Goal: Task Accomplishment & Management: Manage account settings

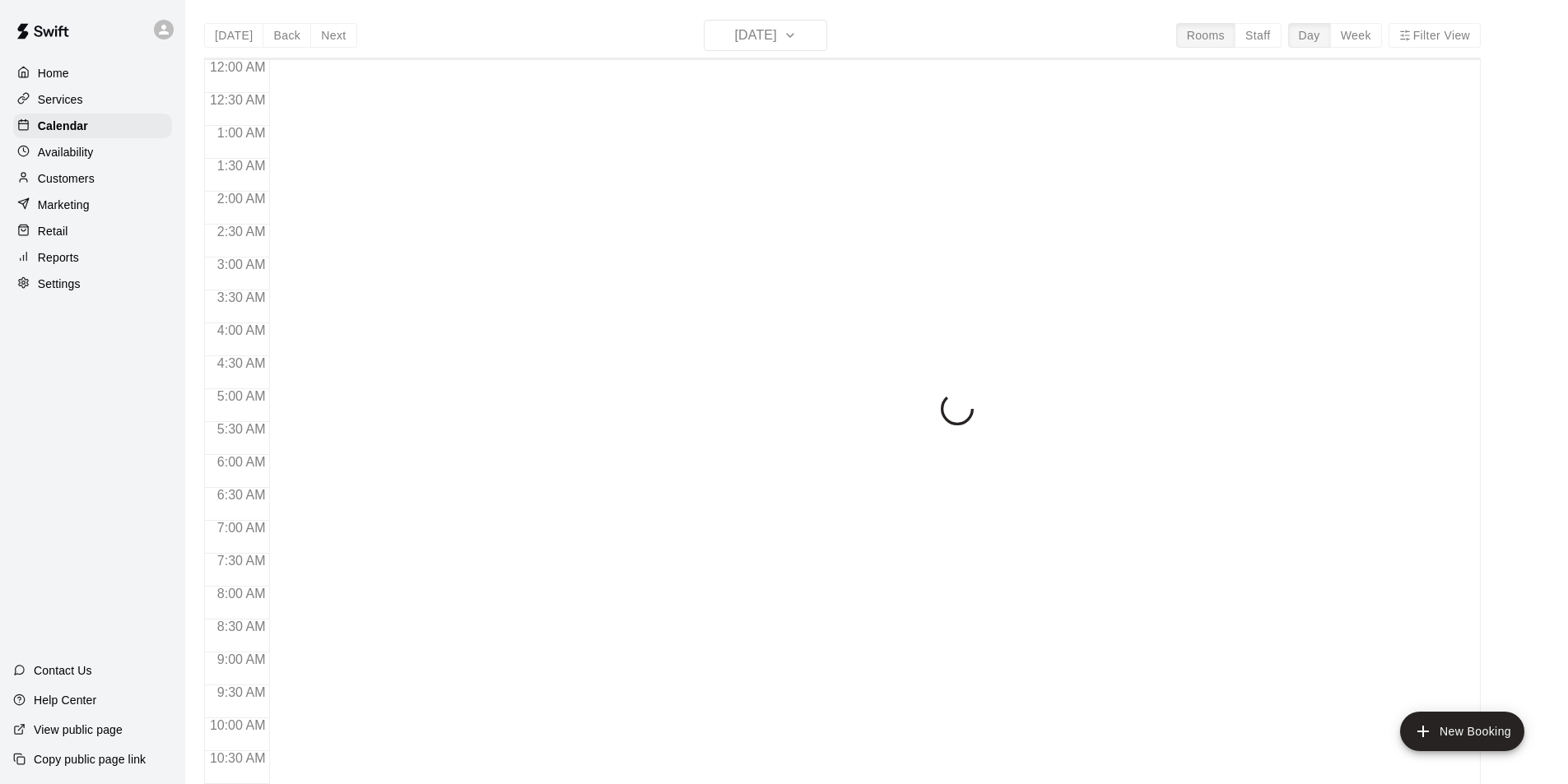
scroll to position [837, 0]
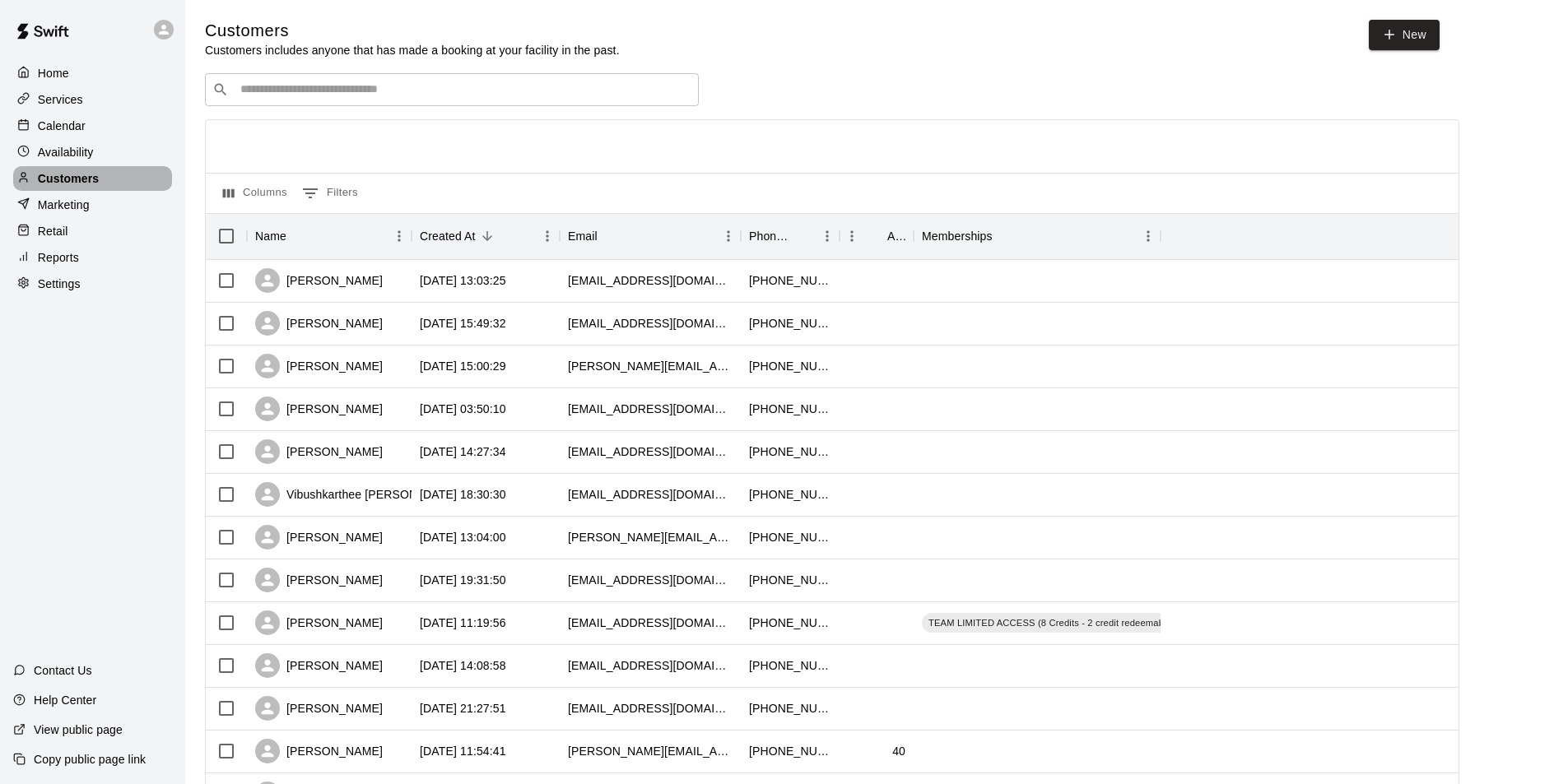
click at [104, 183] on div "Customers" at bounding box center [92, 178] width 159 height 25
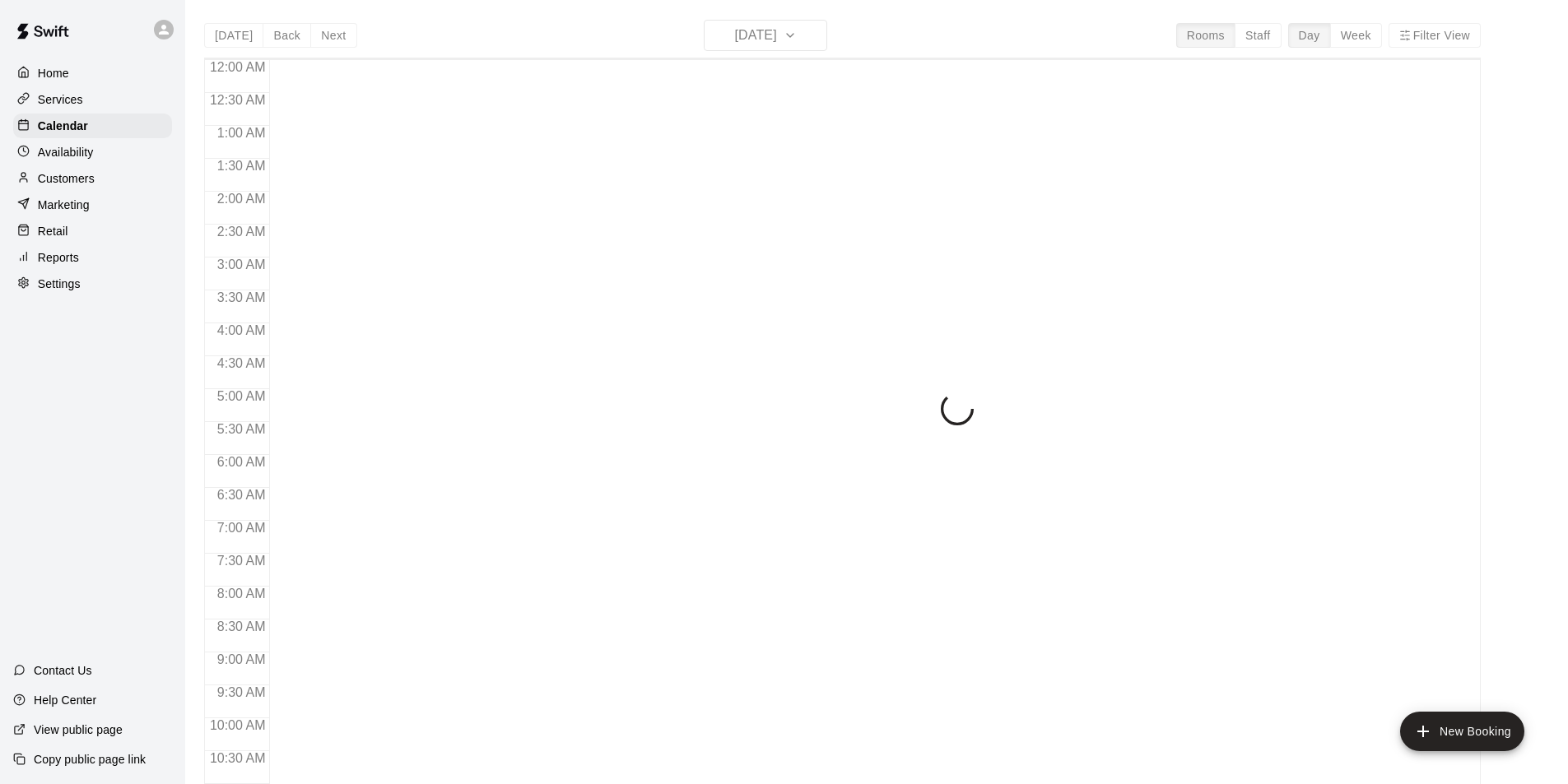
scroll to position [837, 0]
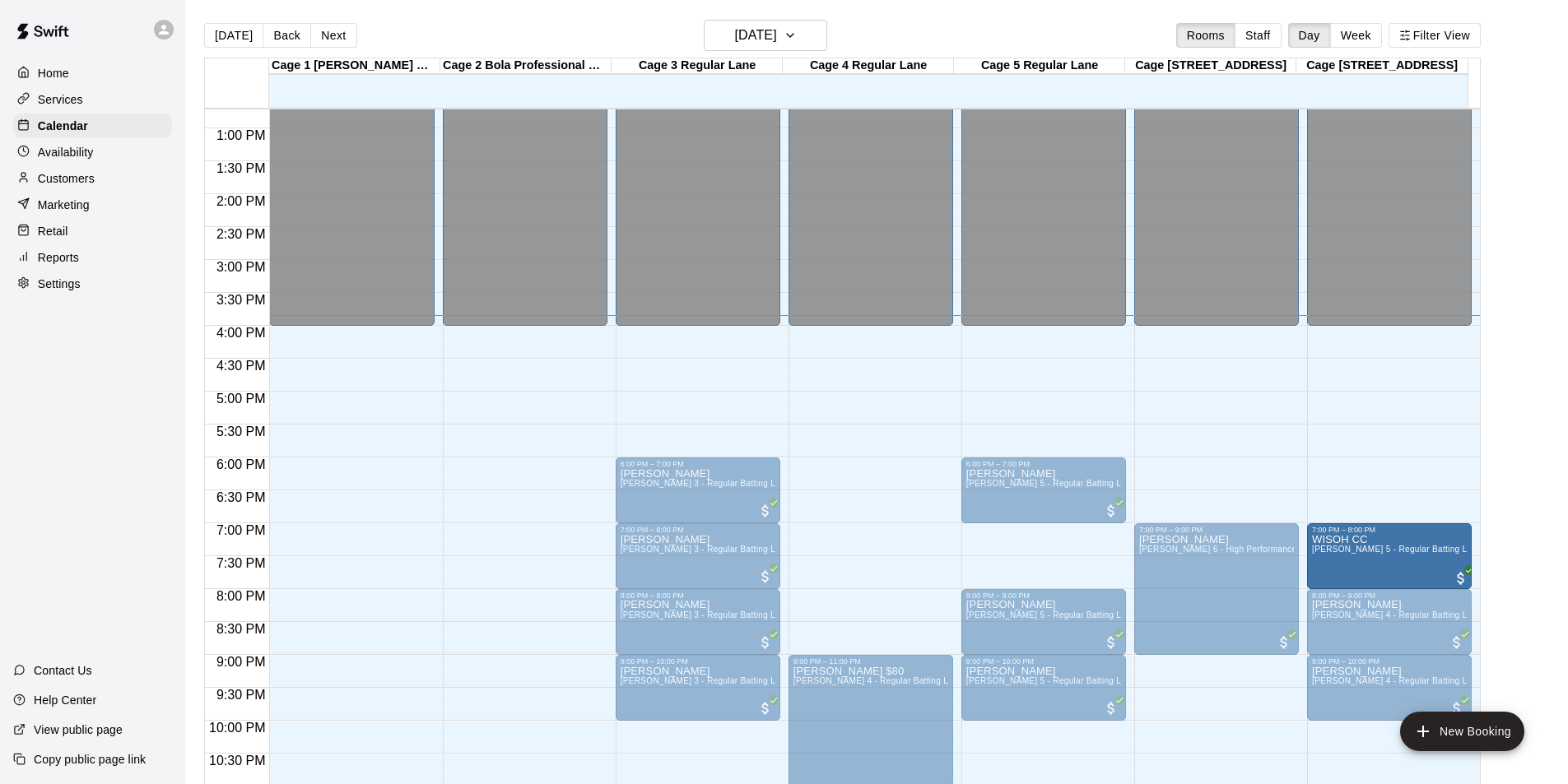
drag, startPoint x: 1030, startPoint y: 550, endPoint x: 1361, endPoint y: 553, distance: 331.0
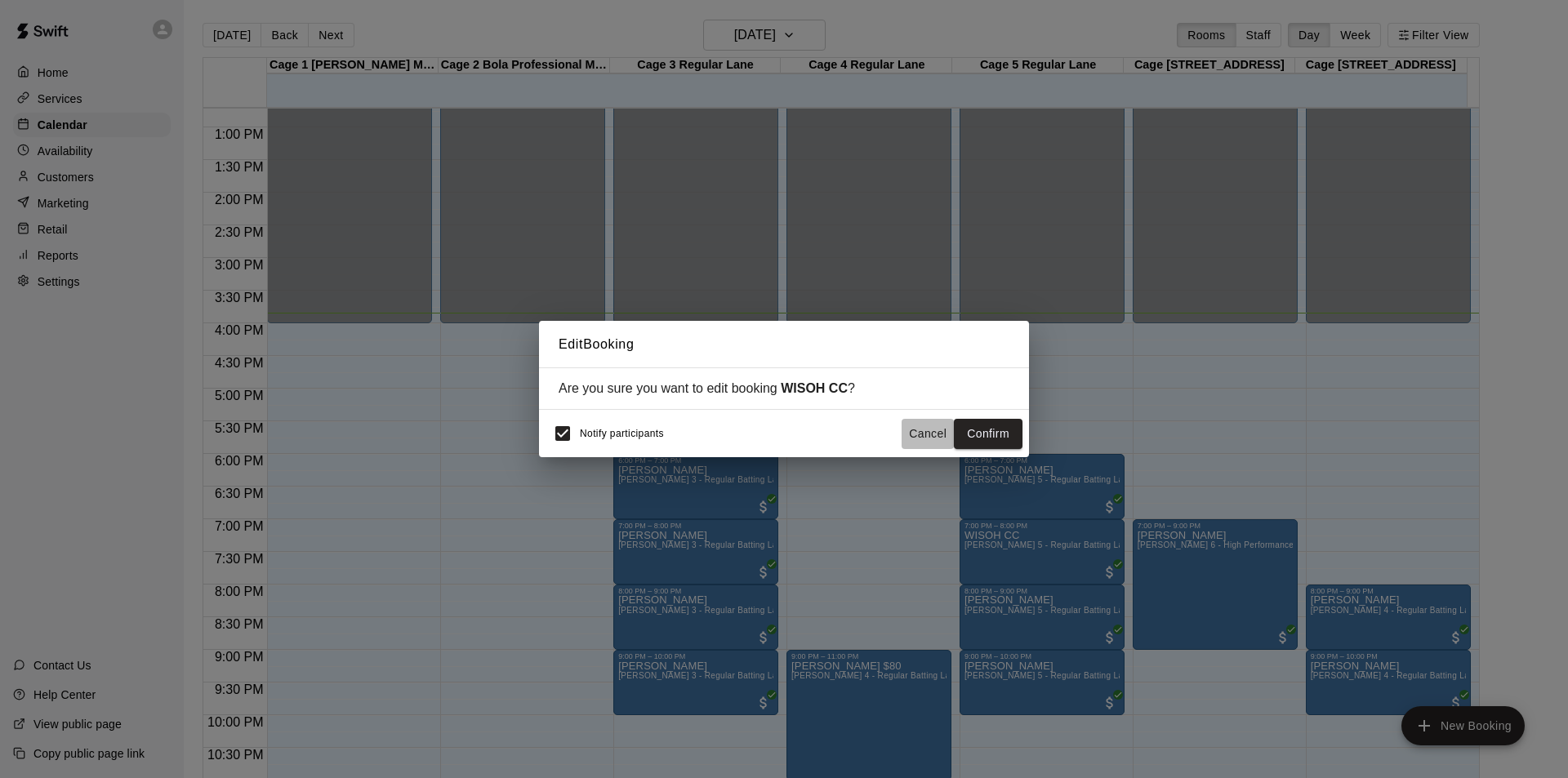
click at [931, 439] on button "Cancel" at bounding box center [928, 434] width 52 height 30
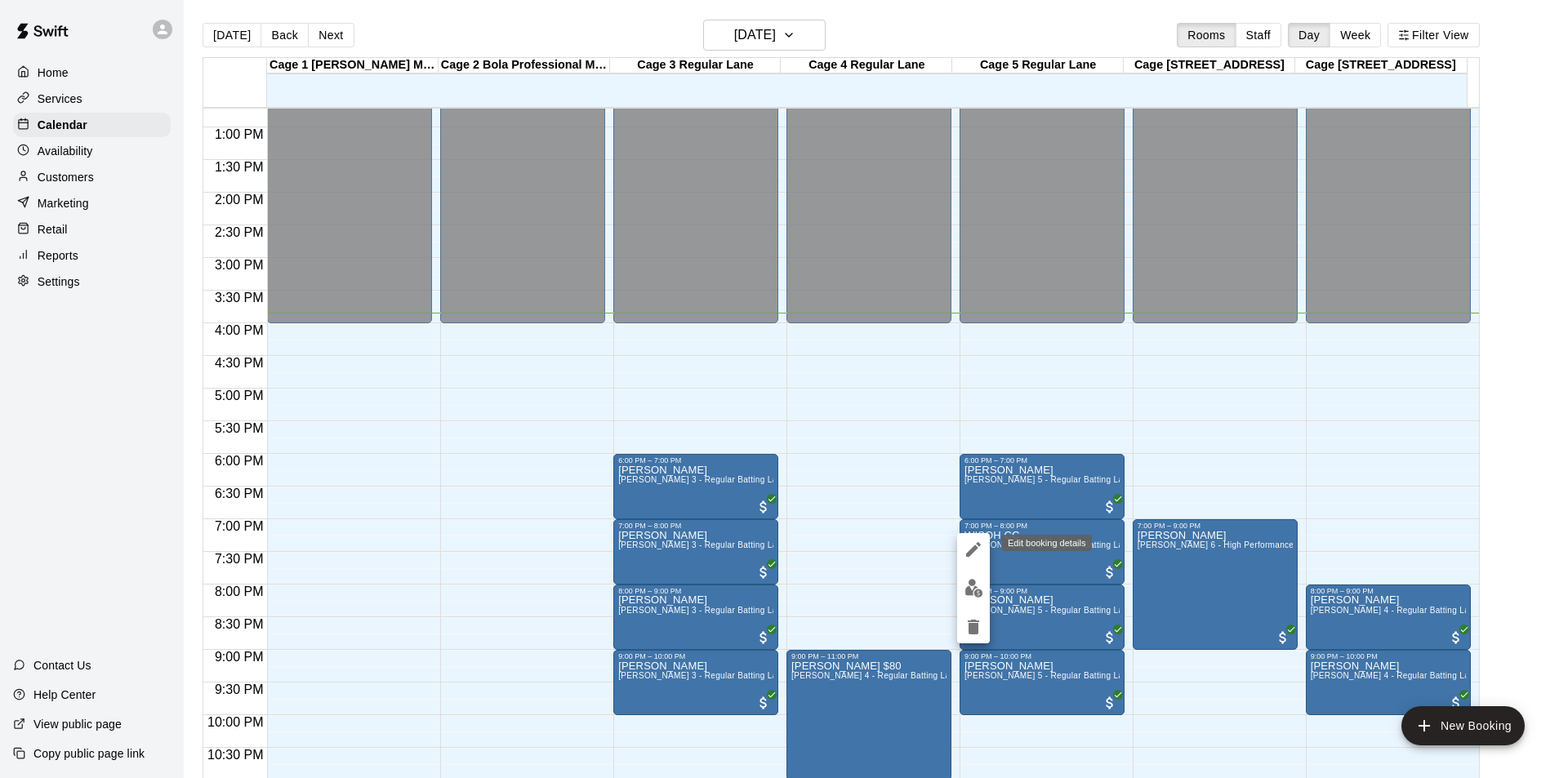
click at [975, 555] on icon "edit" at bounding box center [973, 549] width 19 height 19
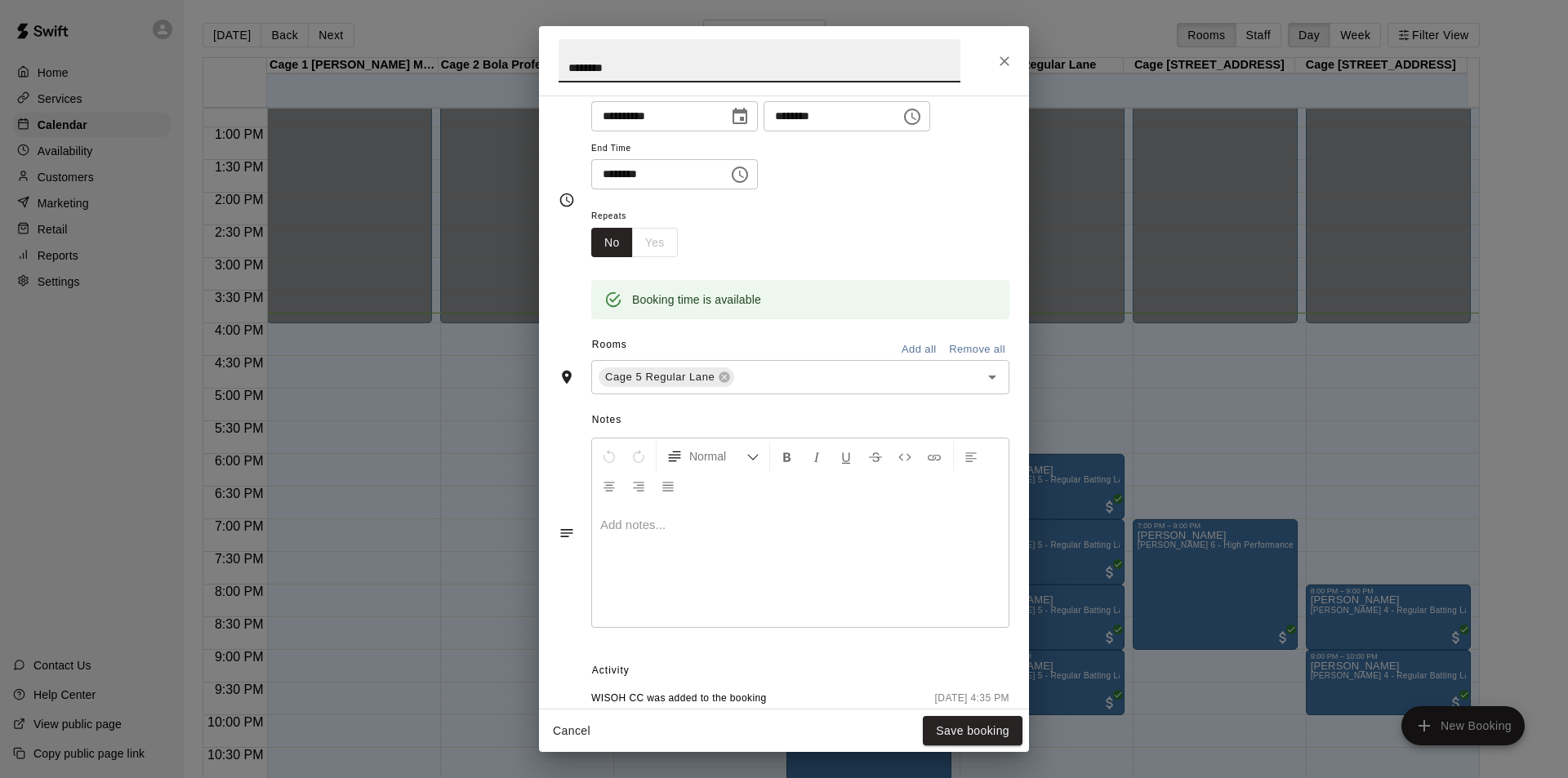
scroll to position [262, 0]
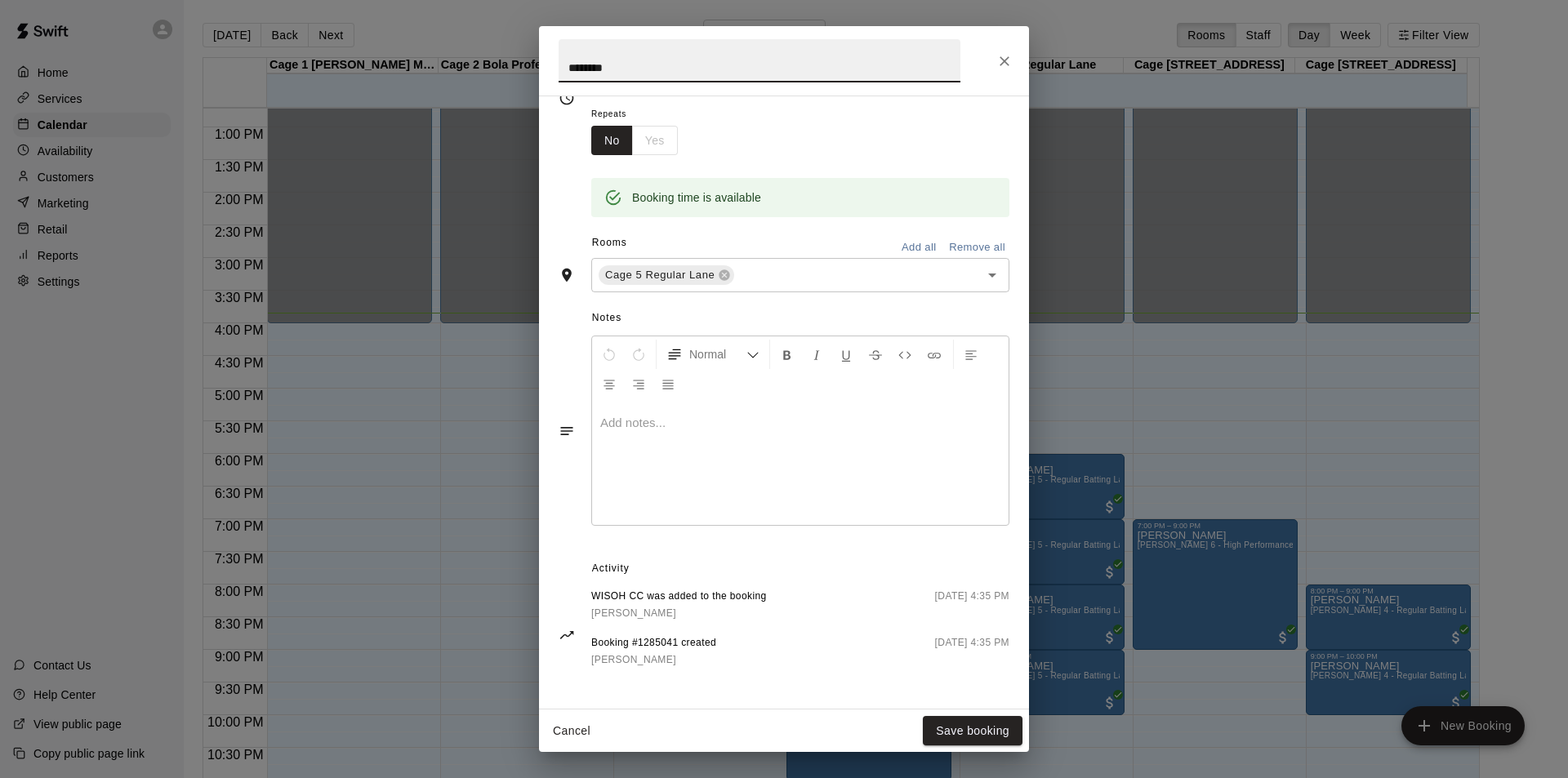
click at [1002, 64] on icon "Close" at bounding box center [1004, 61] width 16 height 16
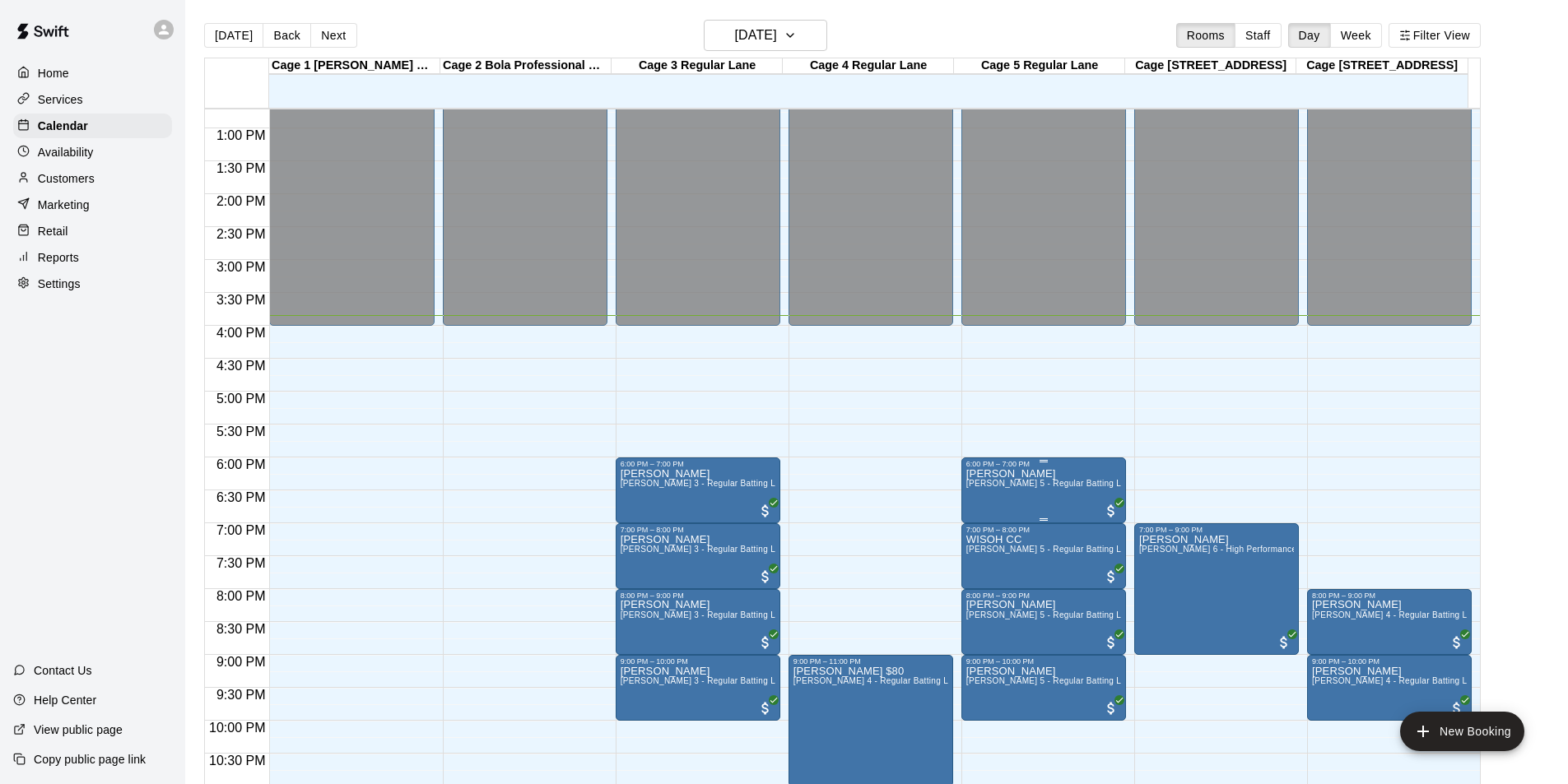
click at [1018, 484] on span "[PERSON_NAME] 5 - Regular Batting Lane" at bounding box center [1050, 483] width 170 height 9
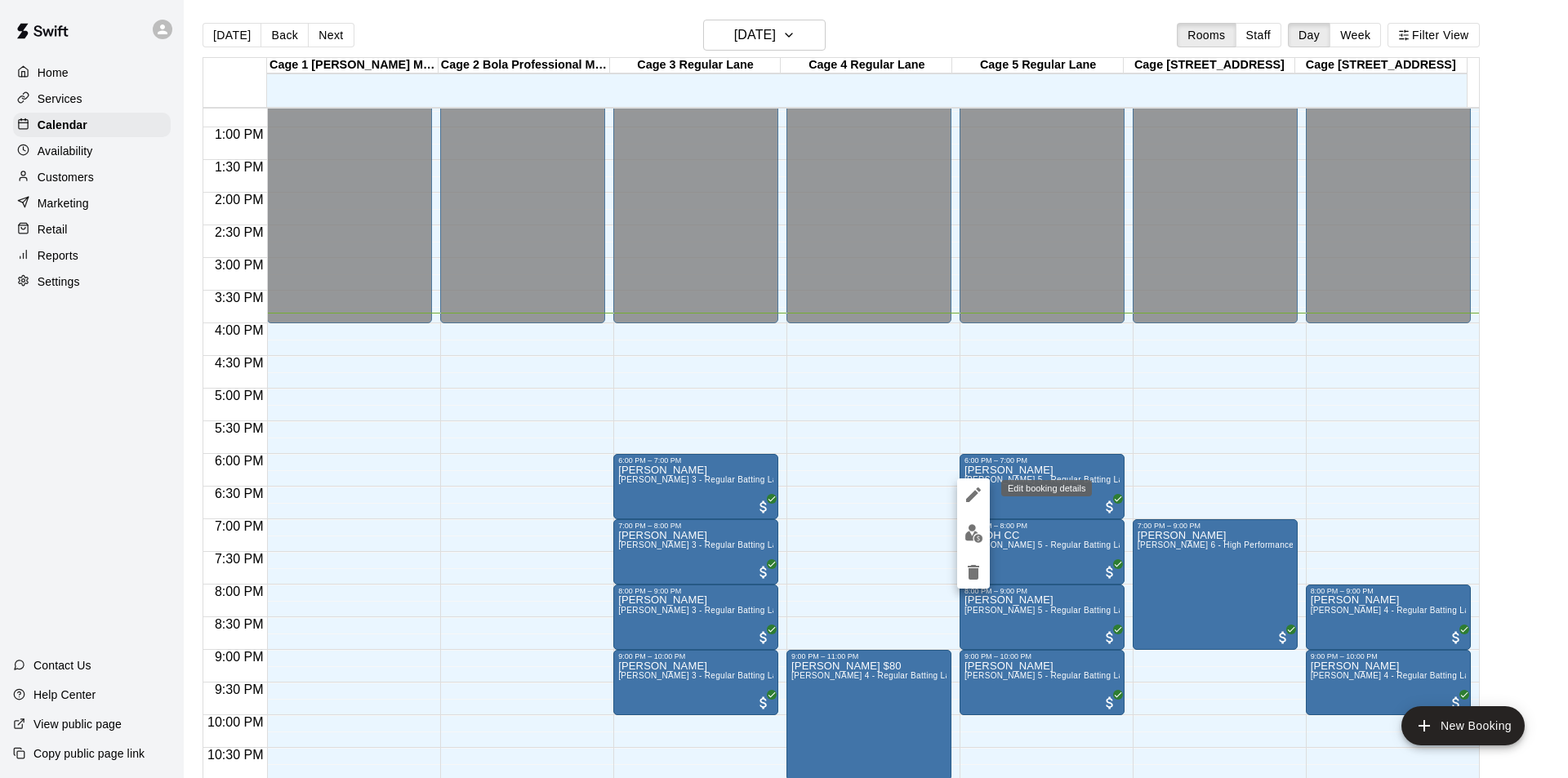
click at [971, 483] on button "edit" at bounding box center [974, 494] width 33 height 33
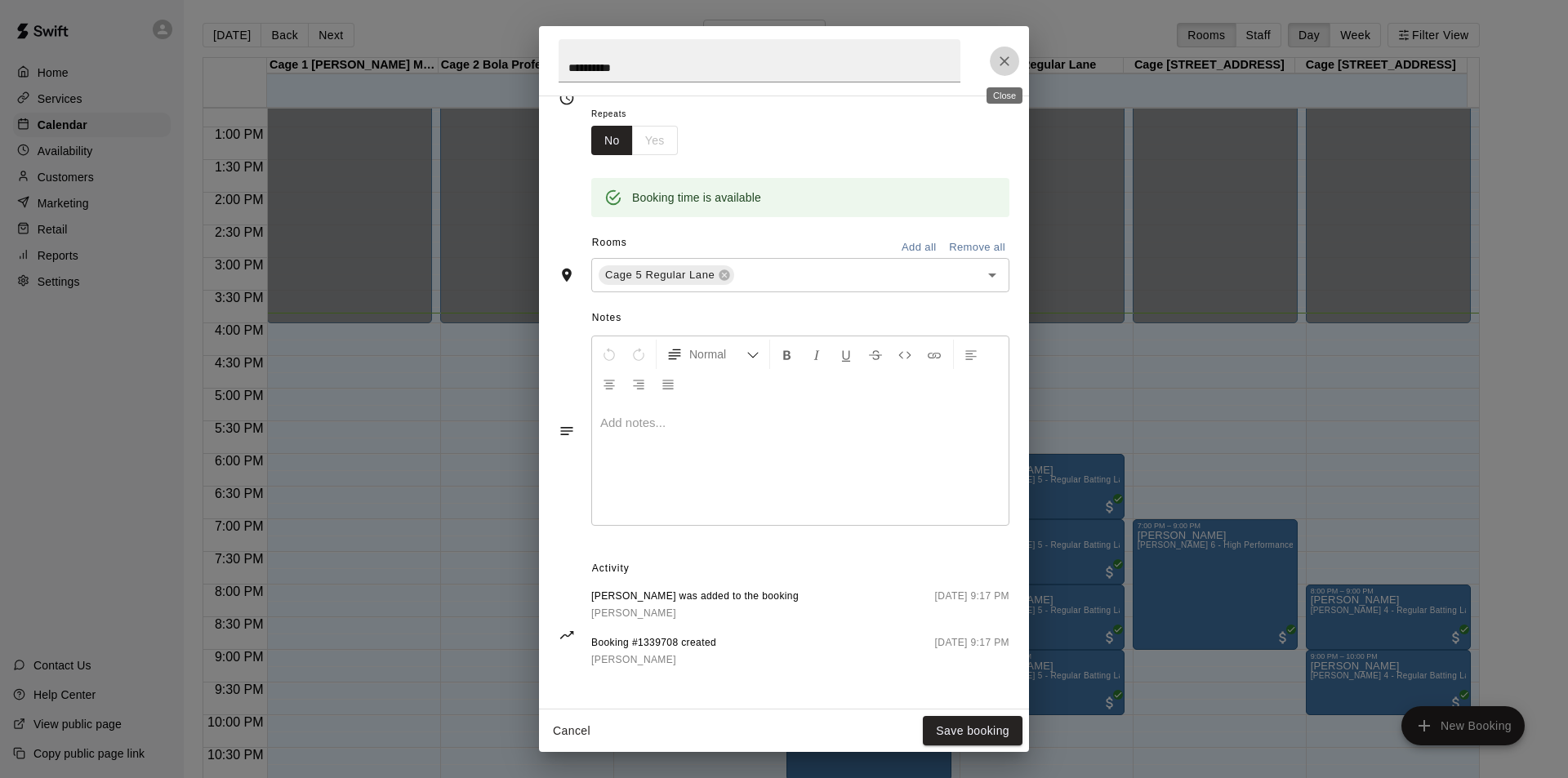
click at [1005, 67] on icon "Close" at bounding box center [1004, 61] width 16 height 16
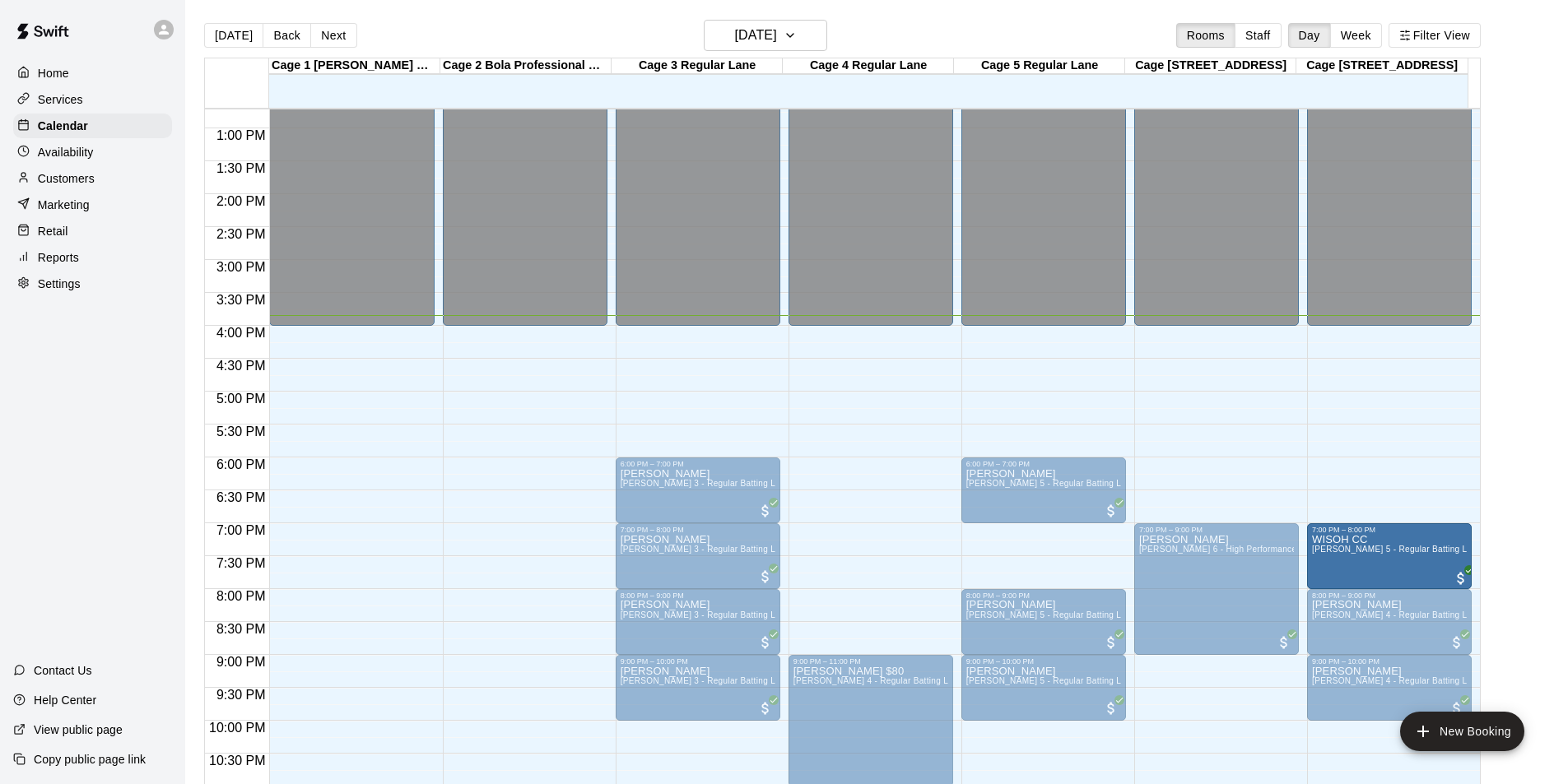
drag, startPoint x: 1203, startPoint y: 561, endPoint x: 1350, endPoint y: 568, distance: 147.2
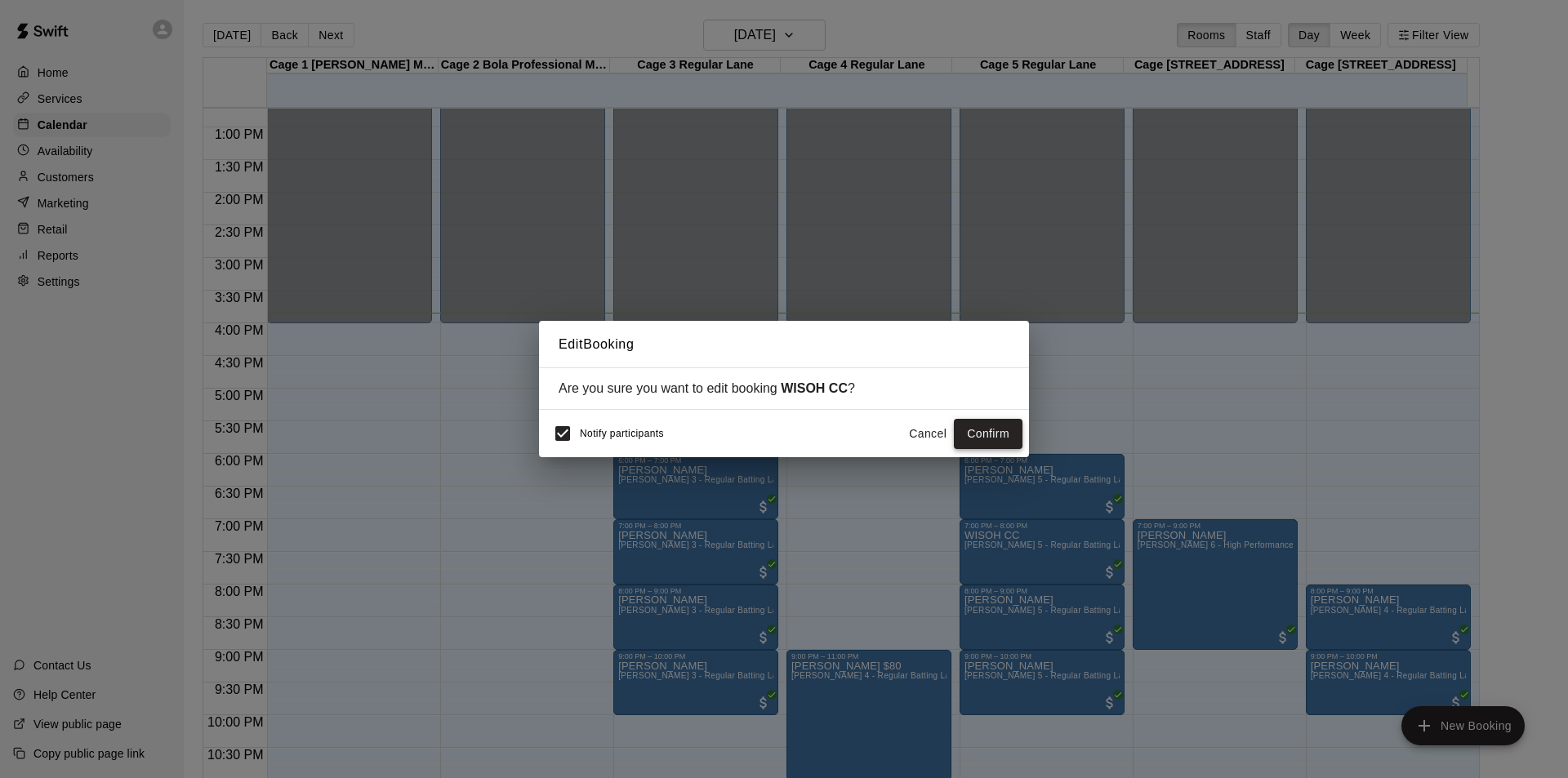
click at [1001, 437] on button "Confirm" at bounding box center [988, 434] width 69 height 30
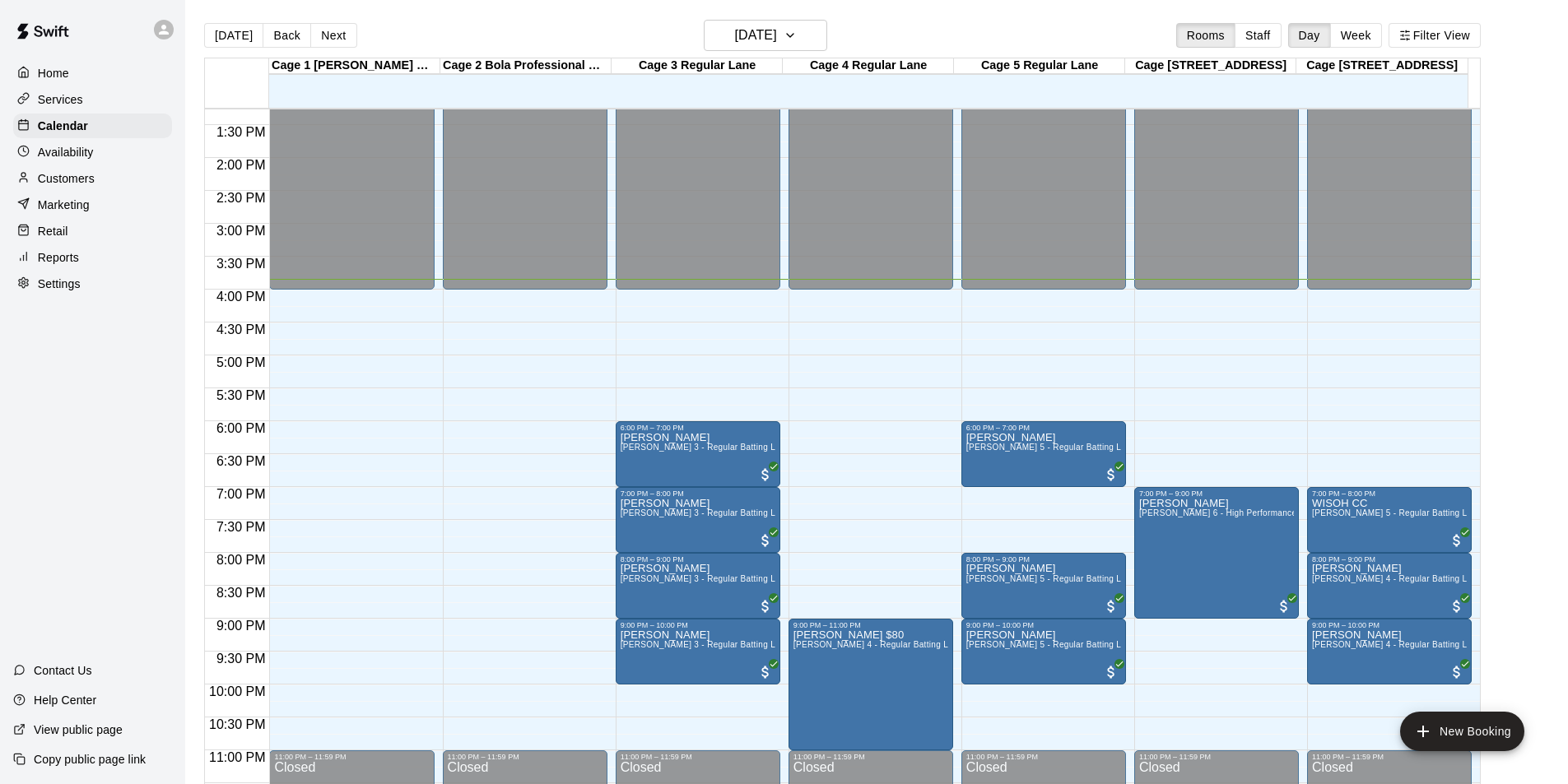
scroll to position [888, 0]
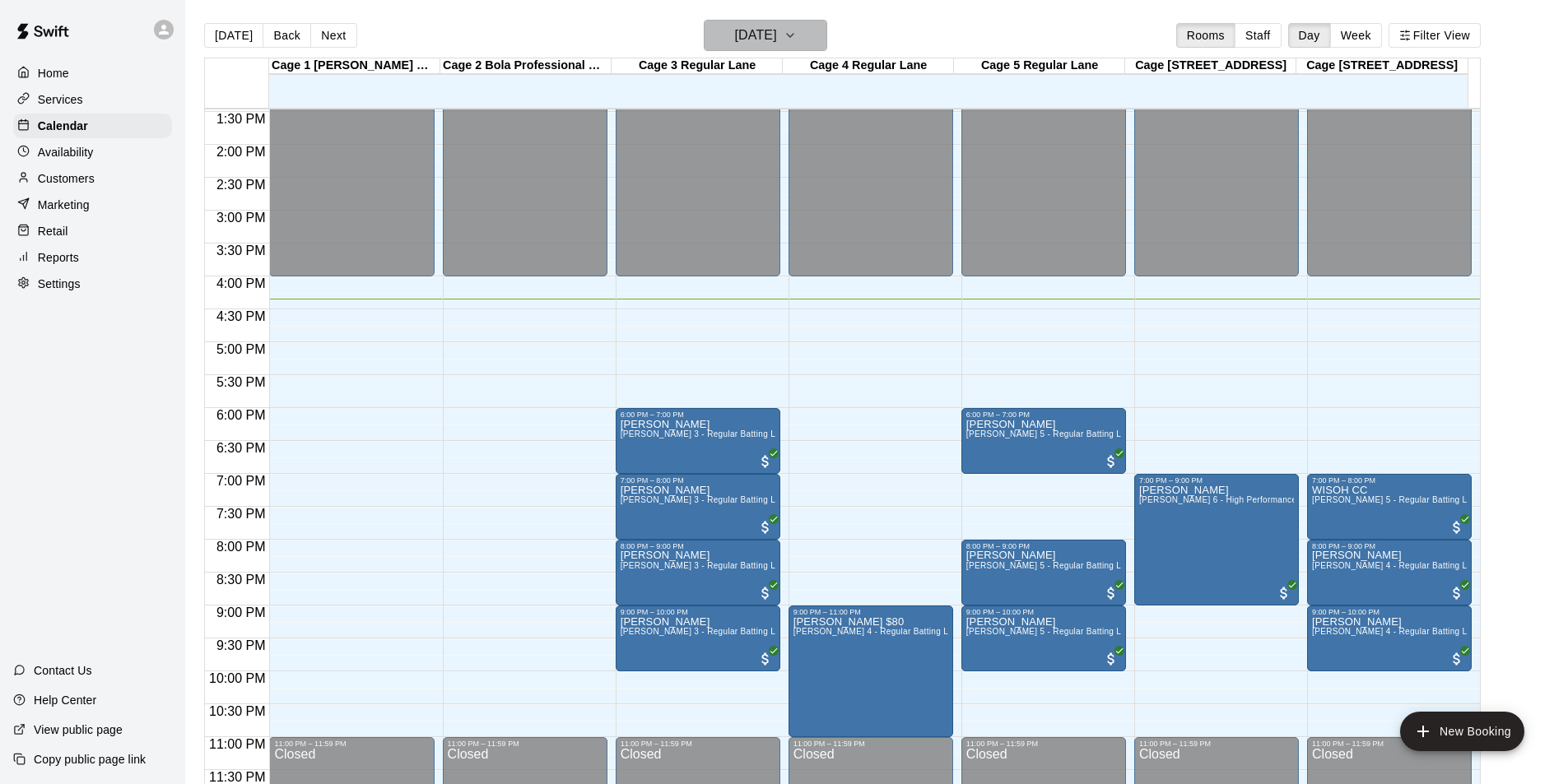
click at [777, 39] on h6 "[DATE]" at bounding box center [755, 35] width 42 height 23
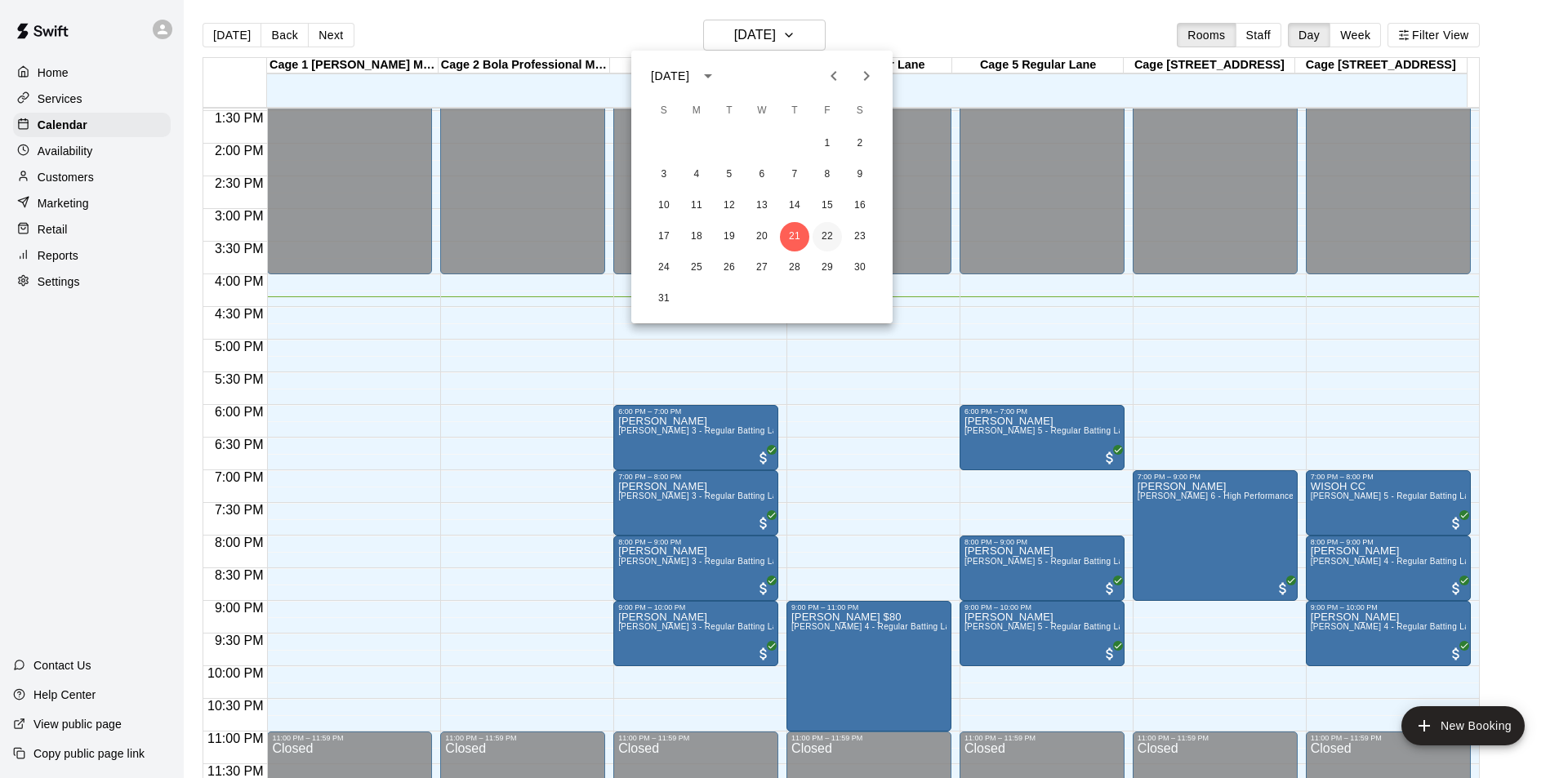
click at [821, 241] on button "22" at bounding box center [827, 236] width 30 height 30
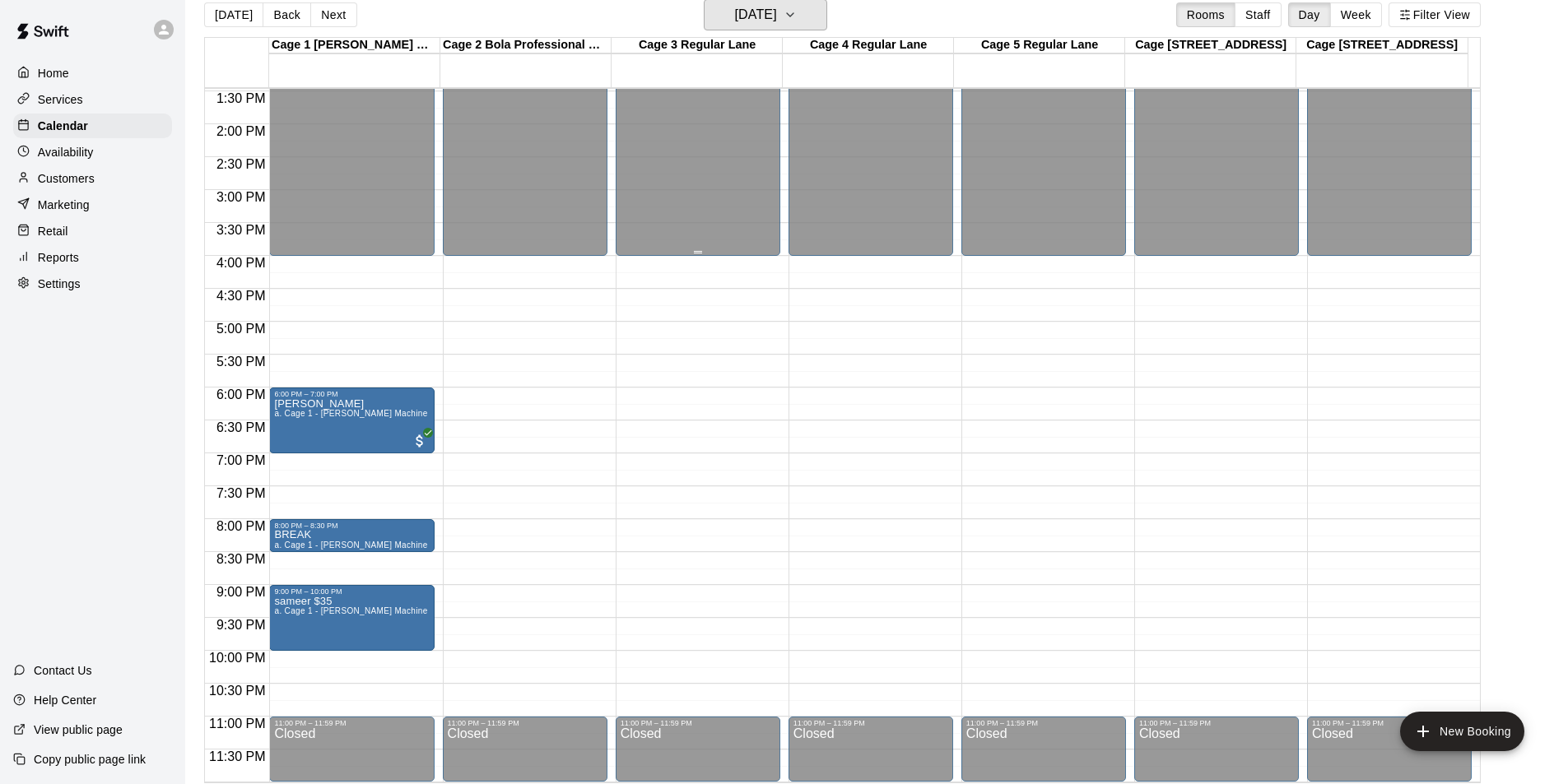
scroll to position [26, 0]
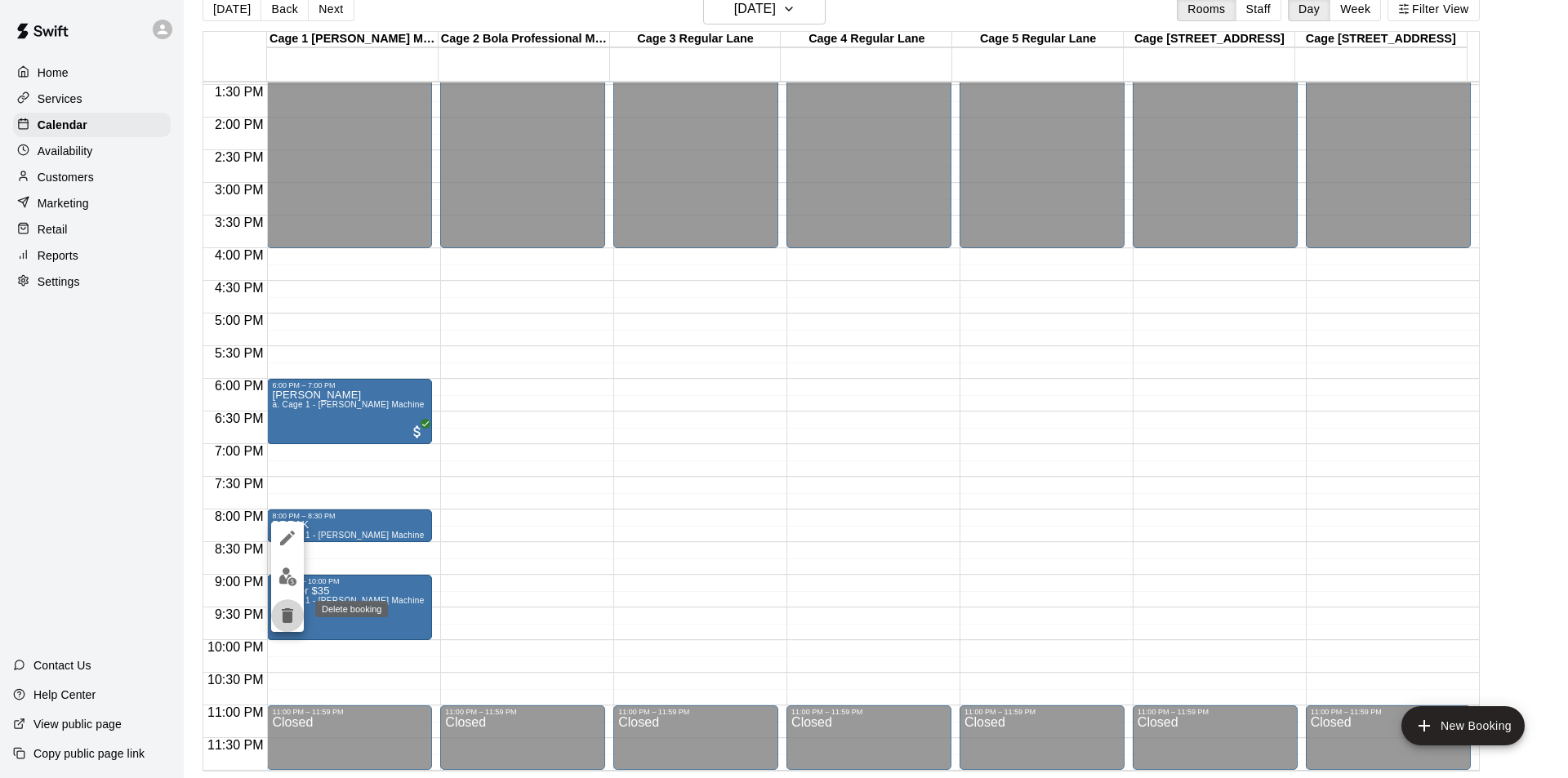
click at [292, 615] on icon "delete" at bounding box center [288, 615] width 12 height 14
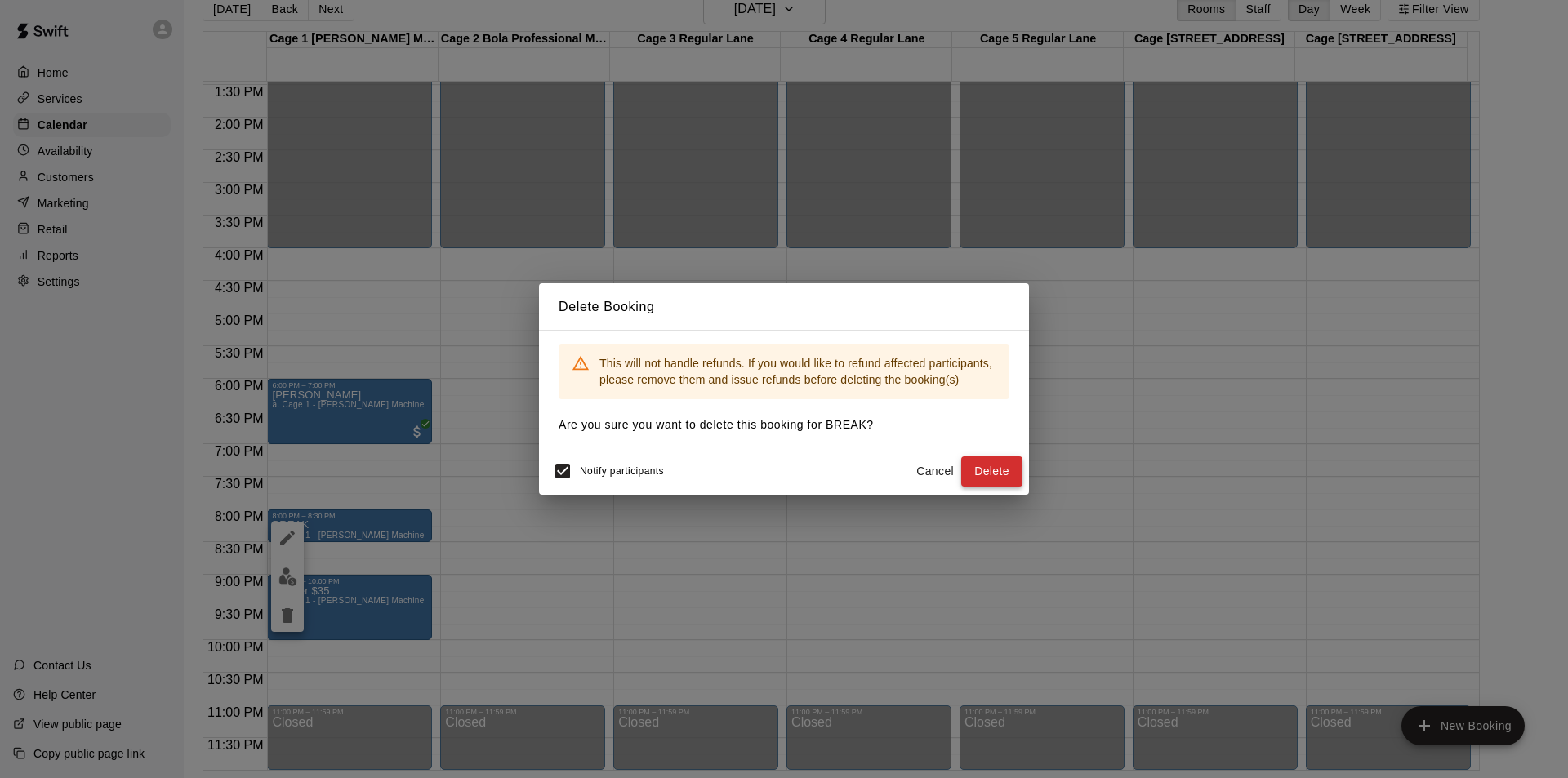
click at [982, 473] on button "Delete" at bounding box center [991, 472] width 61 height 30
